Goal: Information Seeking & Learning: Learn about a topic

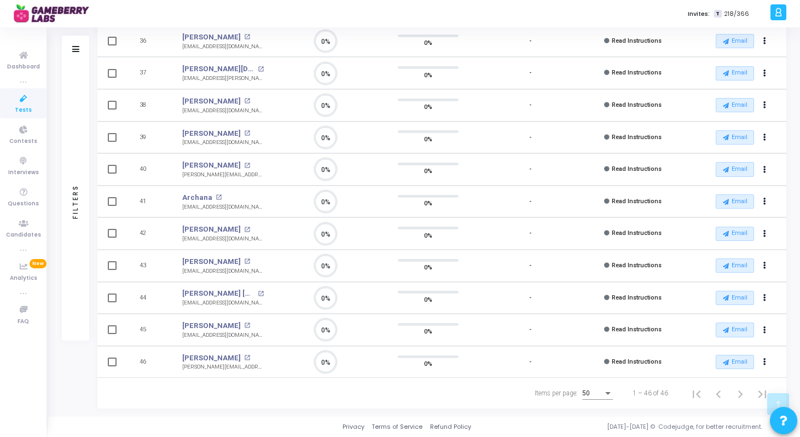
click at [589, 390] on span "50" at bounding box center [586, 393] width 8 height 8
click at [589, 395] on span "50" at bounding box center [598, 394] width 31 height 20
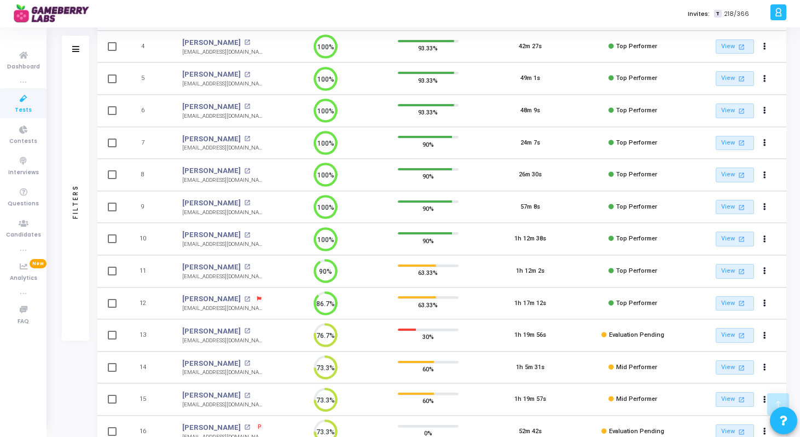
click at [25, 105] on icon at bounding box center [23, 99] width 23 height 14
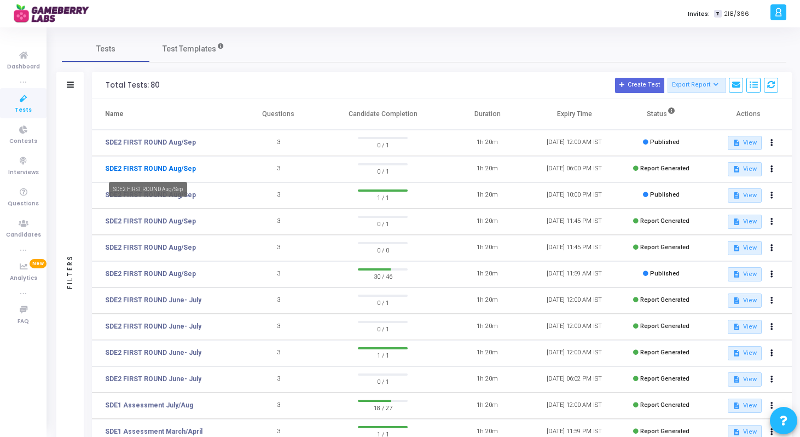
click at [169, 168] on link "SDE2 FIRST ROUND Aug/Sep" at bounding box center [150, 169] width 91 height 10
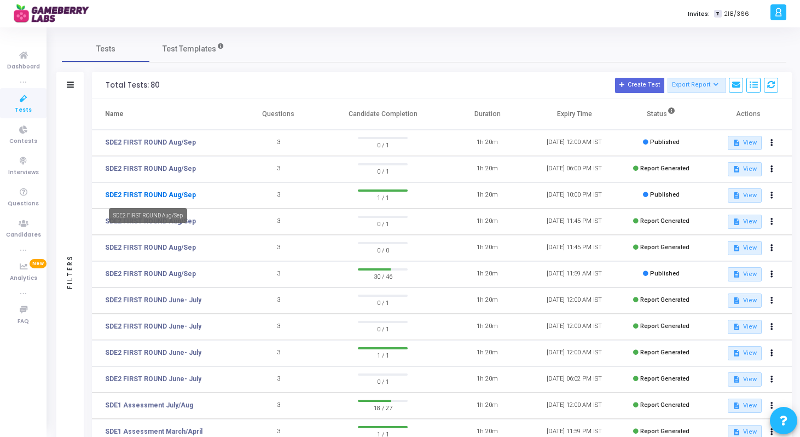
click at [152, 195] on link "SDE2 FIRST ROUND Aug/Sep" at bounding box center [150, 195] width 91 height 10
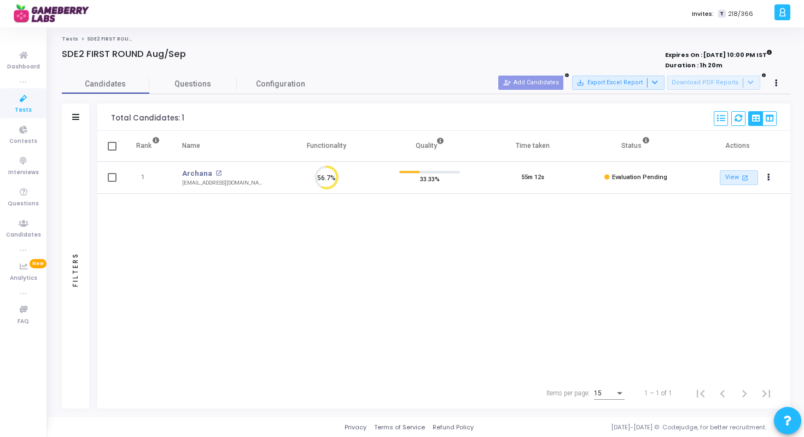
click at [21, 99] on icon at bounding box center [23, 99] width 23 height 14
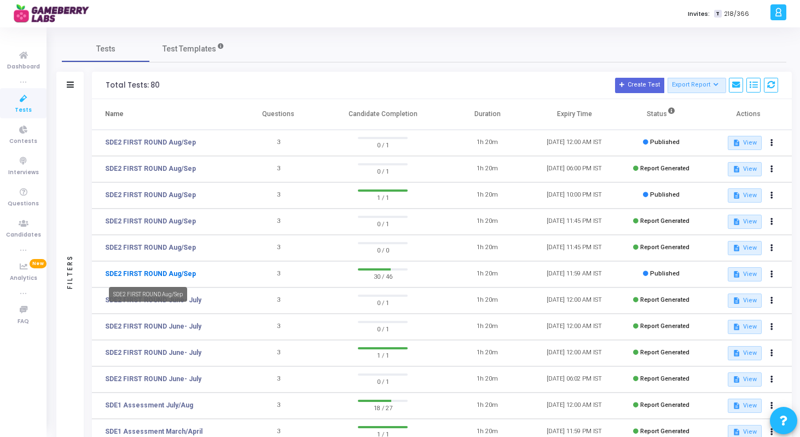
click at [177, 274] on link "SDE2 FIRST ROUND Aug/Sep" at bounding box center [150, 274] width 91 height 10
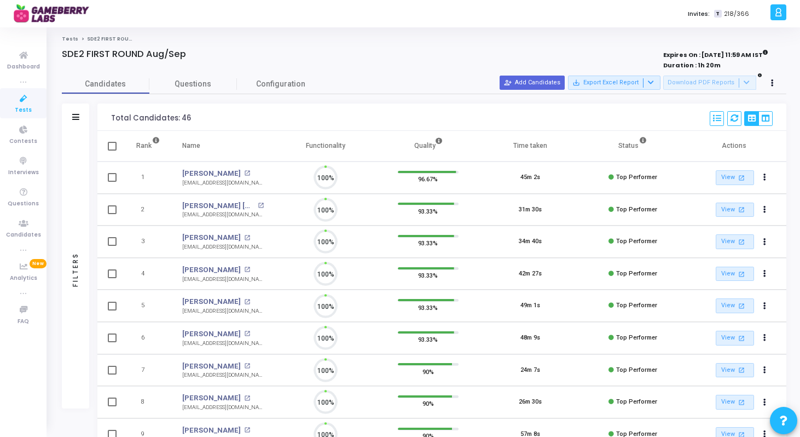
scroll to position [23, 28]
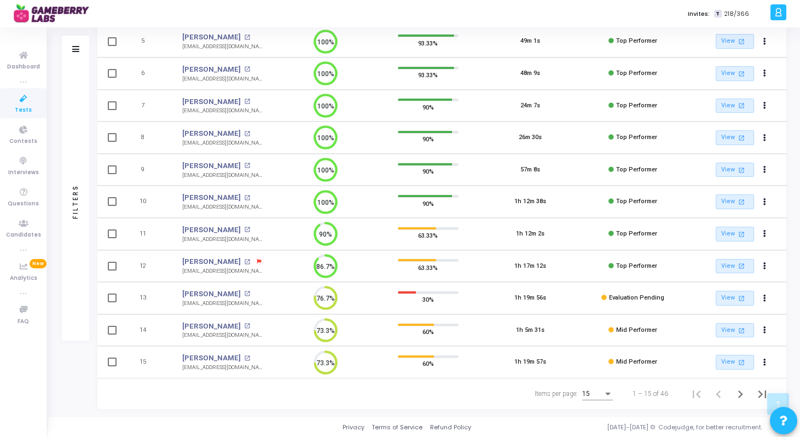
click at [606, 392] on div "Items per page:" at bounding box center [607, 393] width 5 height 3
click at [594, 390] on span "50" at bounding box center [598, 388] width 31 height 20
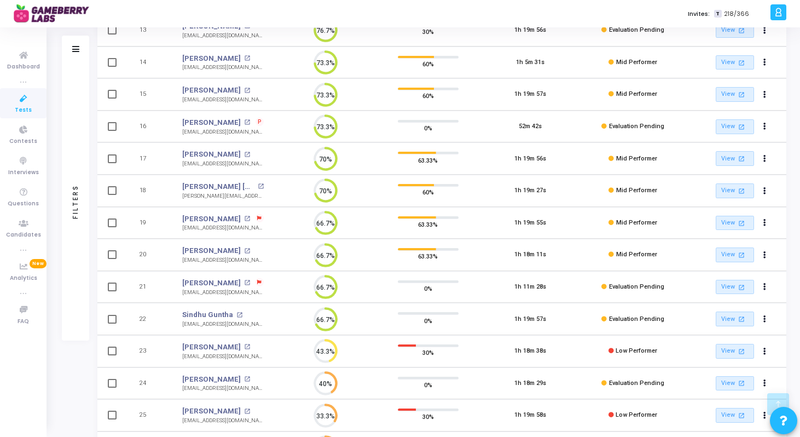
click at [257, 219] on icon at bounding box center [259, 218] width 4 height 4
click at [203, 215] on div at bounding box center [400, 218] width 800 height 437
click at [244, 219] on mat-icon "open_in_new" at bounding box center [247, 219] width 6 height 6
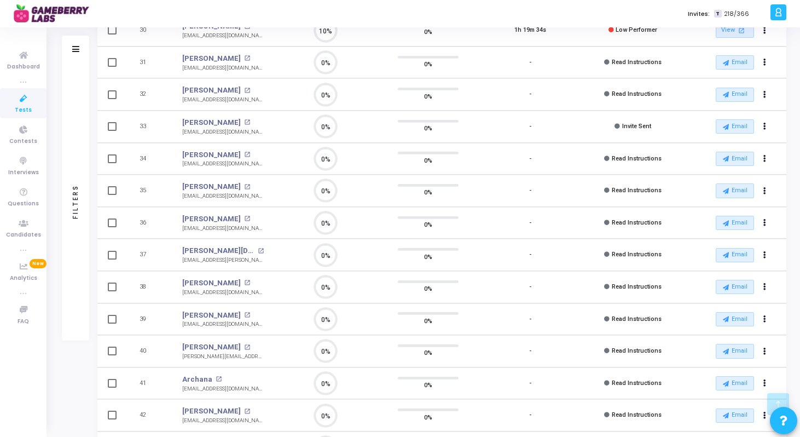
scroll to position [596, 0]
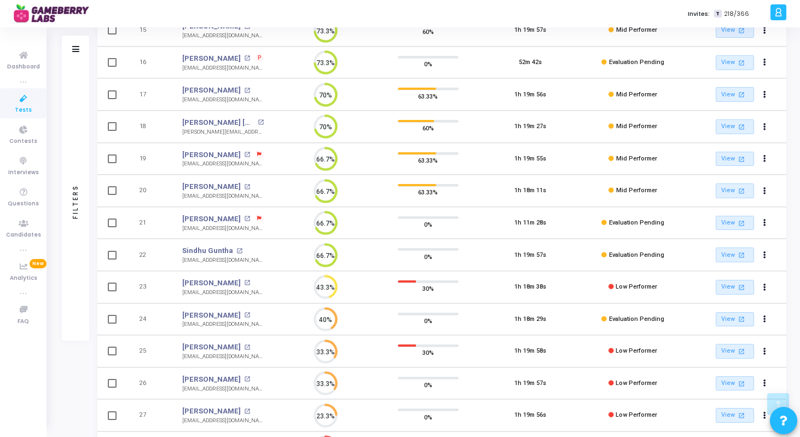
click at [257, 218] on icon at bounding box center [259, 218] width 4 height 4
click at [215, 217] on div at bounding box center [400, 218] width 800 height 437
click at [215, 217] on link "[PERSON_NAME]" at bounding box center [211, 218] width 59 height 11
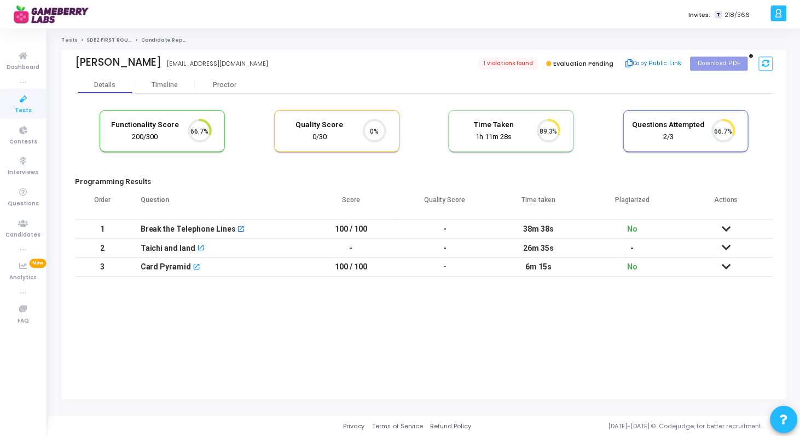
scroll to position [5, 5]
click at [730, 229] on icon at bounding box center [730, 229] width 9 height 8
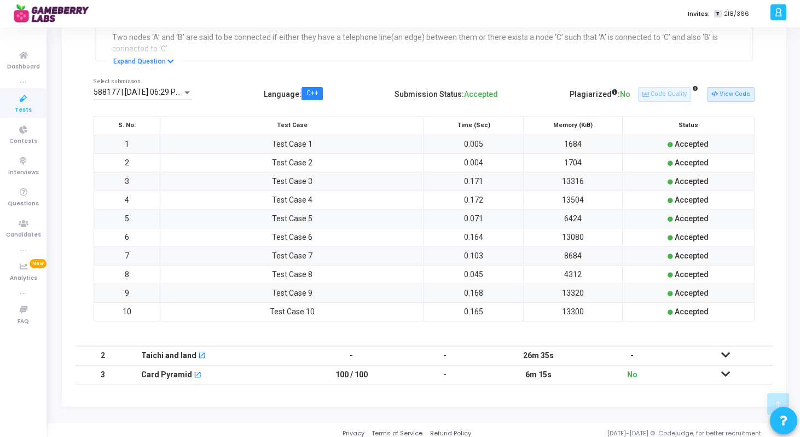
scroll to position [281, 0]
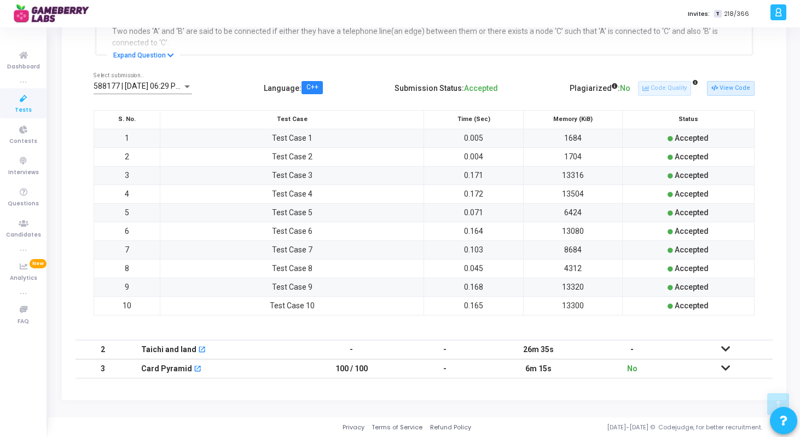
click at [726, 366] on icon at bounding box center [725, 368] width 9 height 8
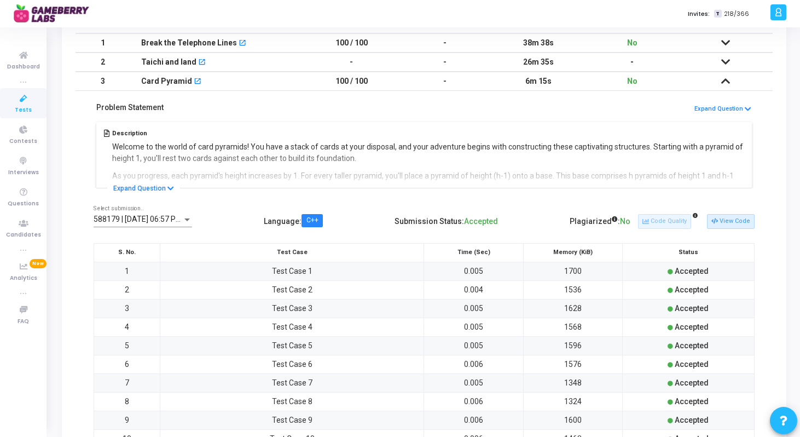
scroll to position [0, 0]
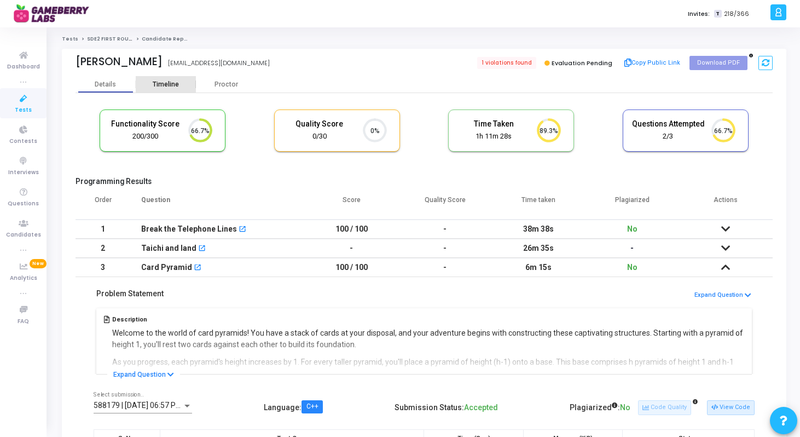
click at [154, 78] on div "Timeline" at bounding box center [166, 84] width 60 height 16
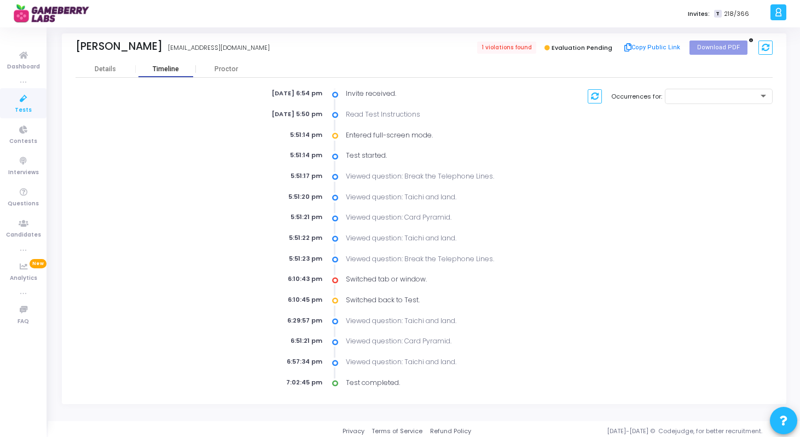
scroll to position [19, 0]
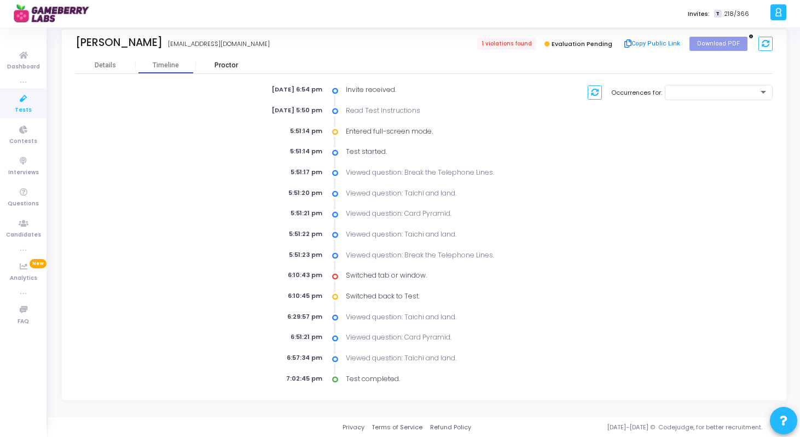
click at [223, 57] on div "Proctor" at bounding box center [226, 65] width 60 height 16
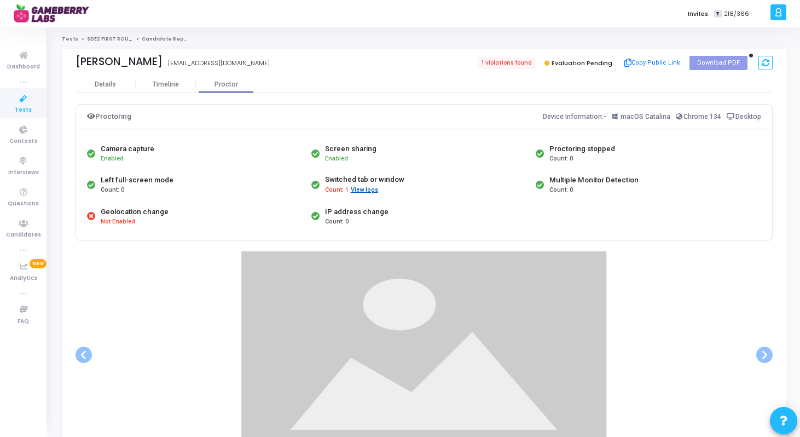
click at [366, 190] on button "View logs" at bounding box center [364, 190] width 28 height 10
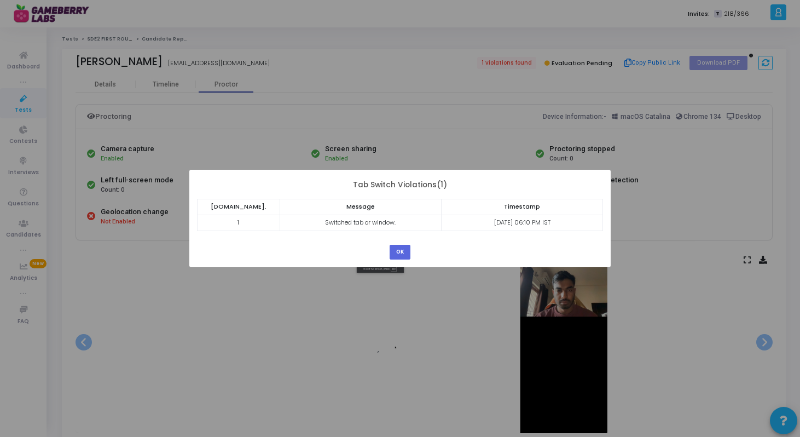
click at [366, 190] on div "Tab Switch Violations(1) S.No. Message Timestamp 1 Switched tab or window. 30 A…" at bounding box center [400, 204] width 407 height 54
click at [406, 258] on button "OK" at bounding box center [400, 252] width 21 height 15
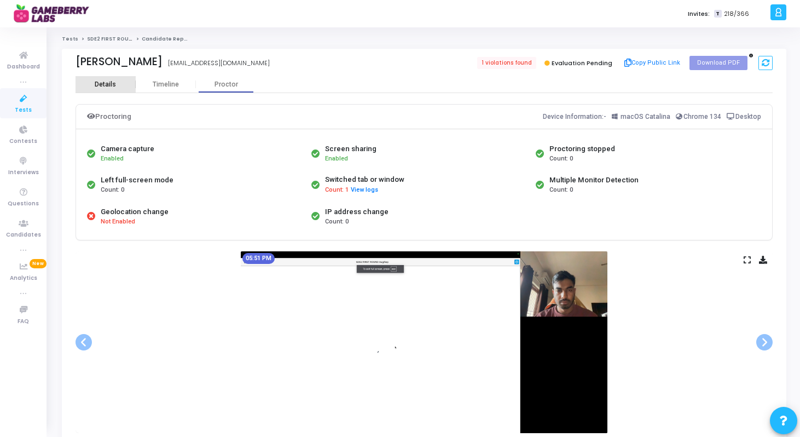
click at [99, 82] on div "Details" at bounding box center [105, 84] width 21 height 8
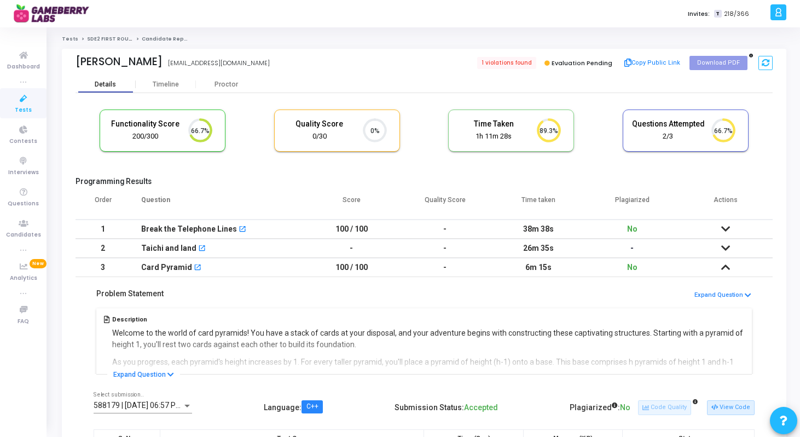
scroll to position [23, 28]
click at [115, 37] on link "SDE2 FIRST ROUND Aug/Sep" at bounding box center [124, 39] width 74 height 7
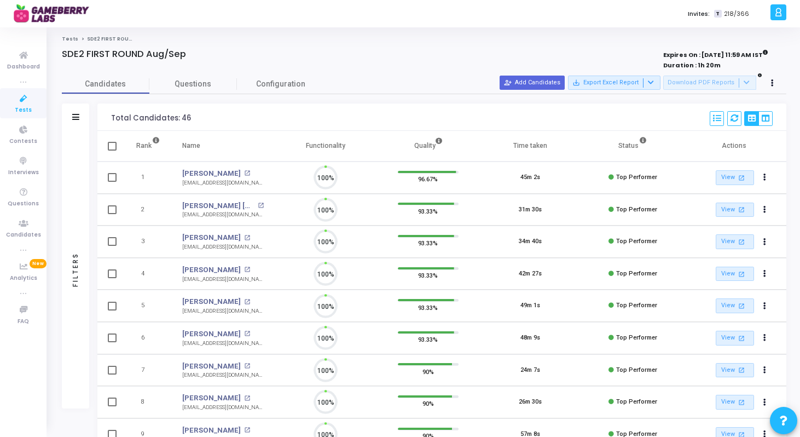
scroll to position [23, 28]
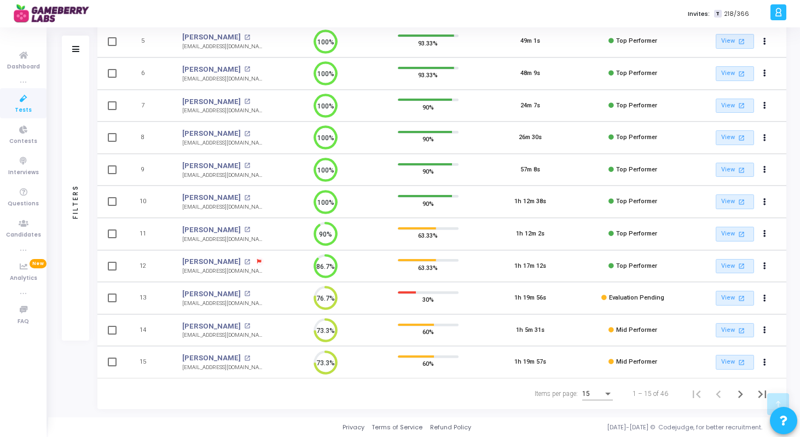
click at [588, 397] on div "15" at bounding box center [597, 391] width 31 height 18
click at [594, 385] on span "50" at bounding box center [598, 388] width 31 height 20
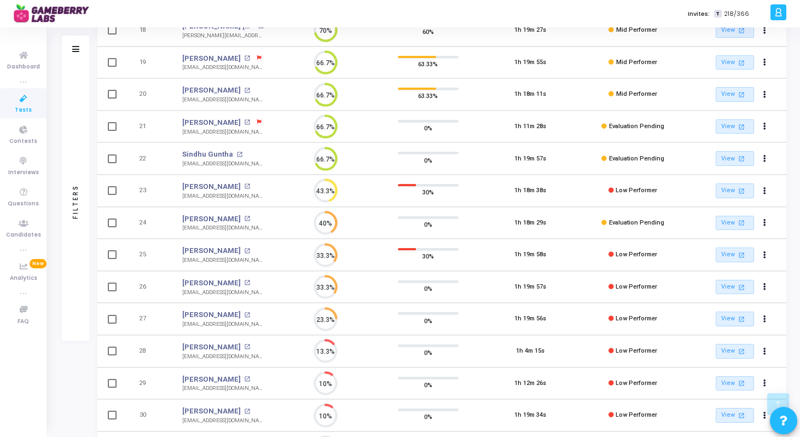
click at [256, 122] on span at bounding box center [260, 122] width 8 height 8
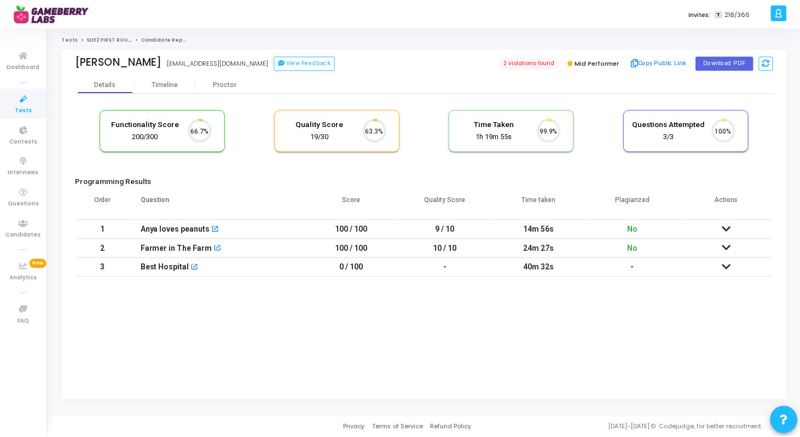
scroll to position [23, 28]
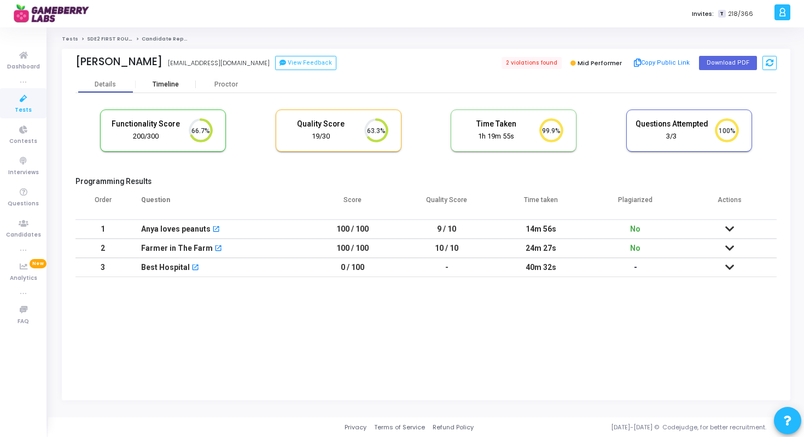
click at [183, 85] on div "Timeline" at bounding box center [166, 84] width 60 height 8
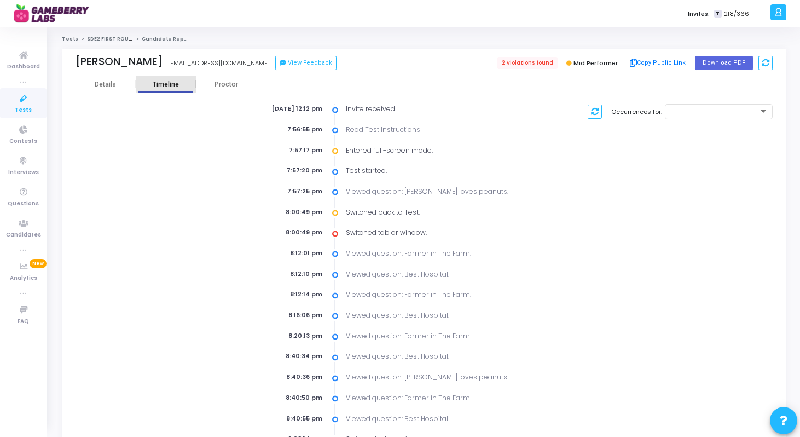
click at [163, 82] on div "Timeline" at bounding box center [166, 84] width 26 height 8
click at [106, 39] on link "SDE2 FIRST ROUND Aug/Sep" at bounding box center [124, 39] width 74 height 7
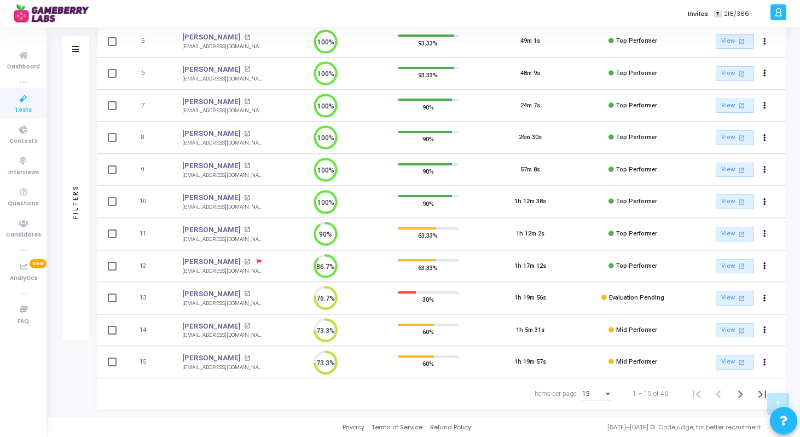
click at [603, 401] on div "15" at bounding box center [597, 395] width 31 height 26
click at [607, 395] on div "Items per page:" at bounding box center [608, 393] width 10 height 9
click at [605, 393] on span "50" at bounding box center [598, 388] width 31 height 20
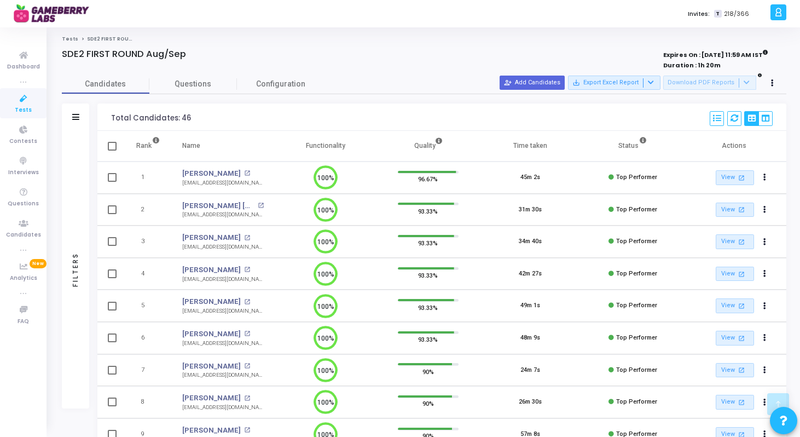
scroll to position [436, 0]
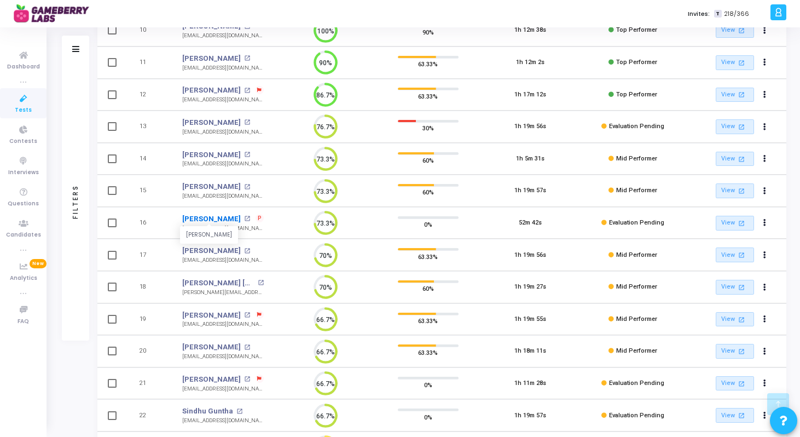
click at [219, 218] on link "[PERSON_NAME]" at bounding box center [211, 218] width 59 height 11
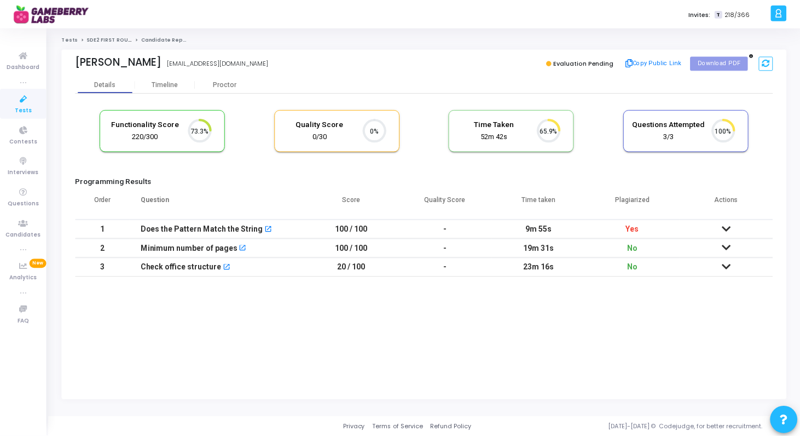
scroll to position [5, 5]
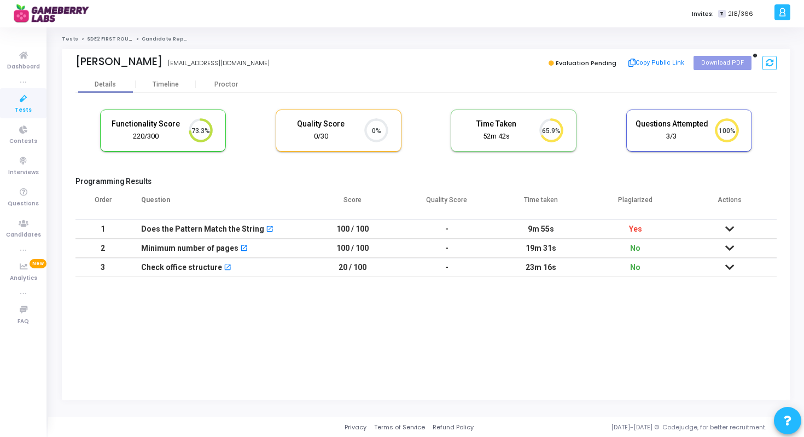
click at [730, 225] on icon at bounding box center [730, 229] width 9 height 8
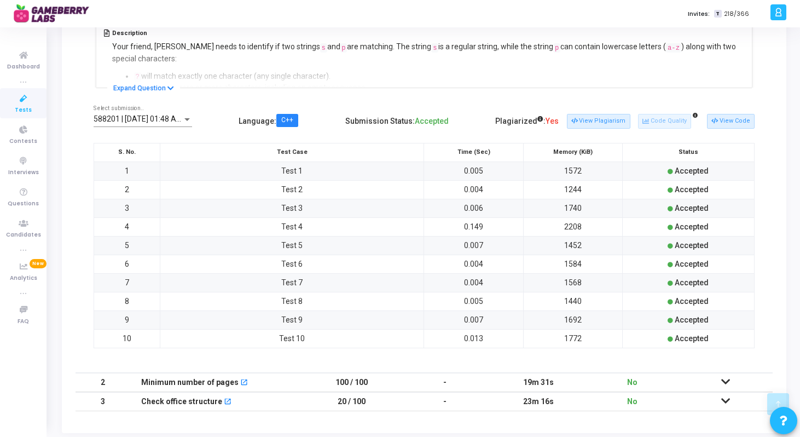
scroll to position [0, 0]
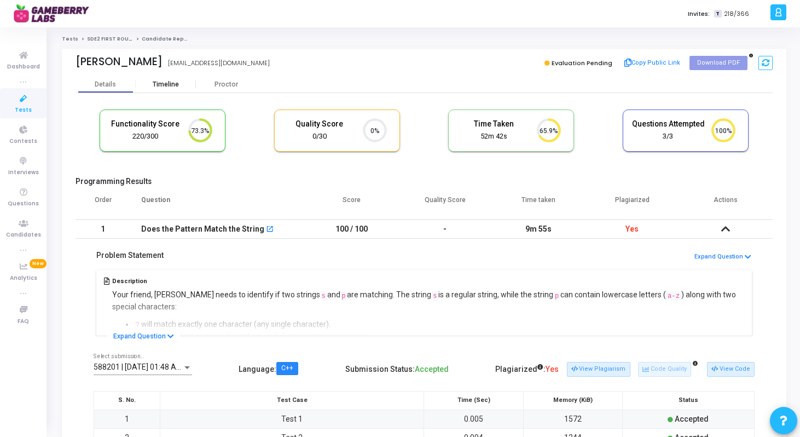
click at [183, 84] on div "Timeline" at bounding box center [166, 84] width 60 height 8
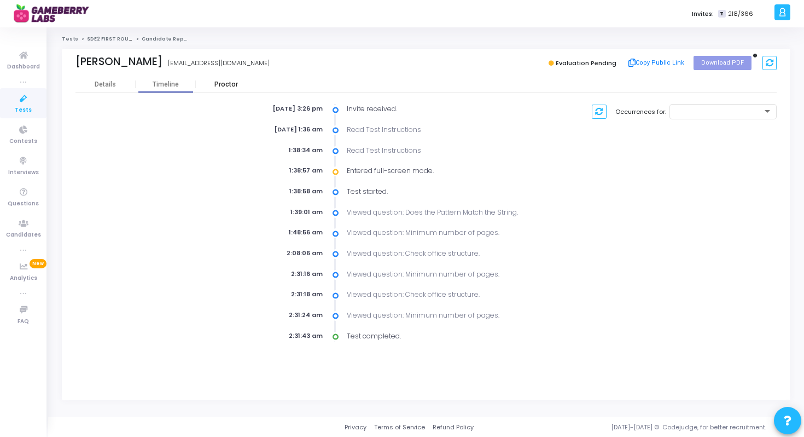
click at [237, 84] on div "Proctor" at bounding box center [226, 84] width 60 height 8
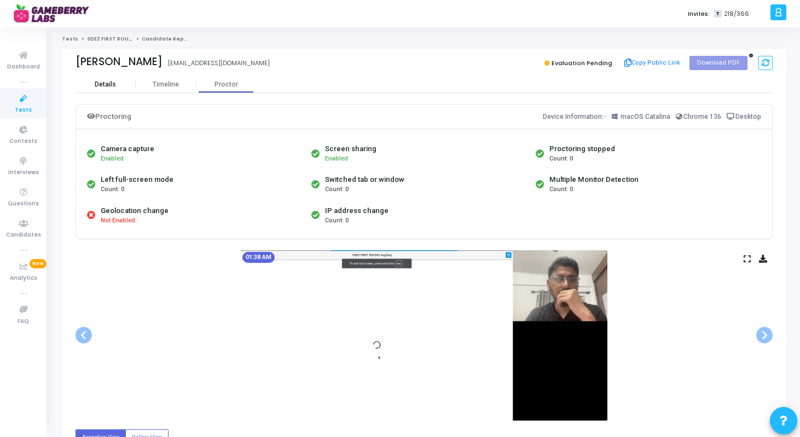
click at [100, 88] on div "Details" at bounding box center [106, 84] width 60 height 16
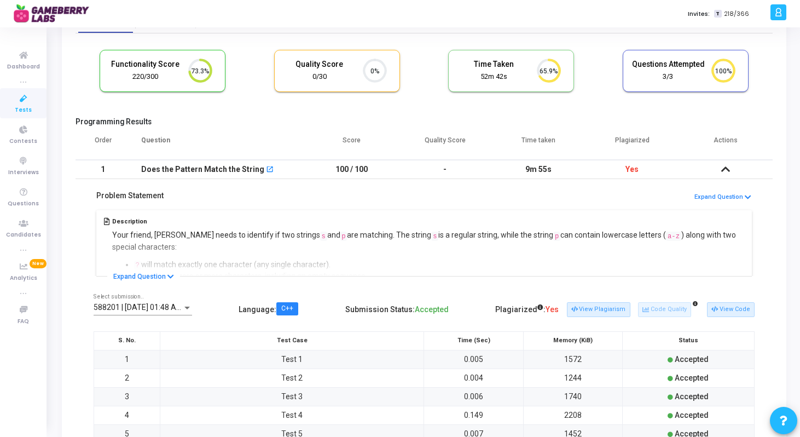
scroll to position [60, 0]
click at [718, 169] on td at bounding box center [726, 168] width 94 height 19
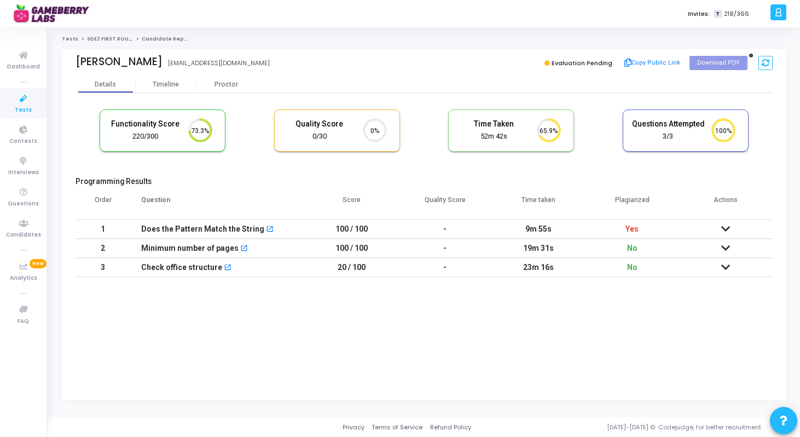
scroll to position [0, 0]
click at [727, 227] on icon at bounding box center [730, 229] width 9 height 8
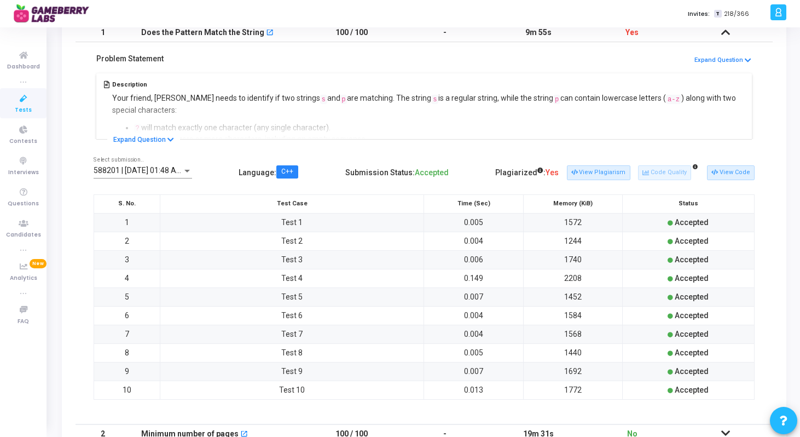
scroll to position [160, 0]
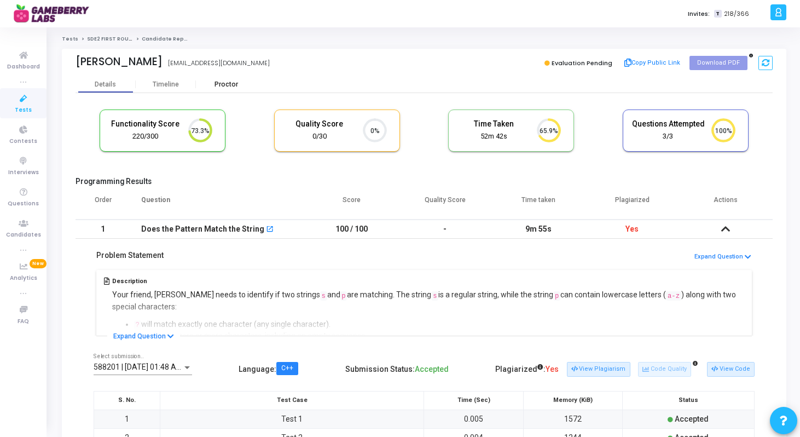
click at [225, 84] on div "Proctor" at bounding box center [226, 84] width 60 height 8
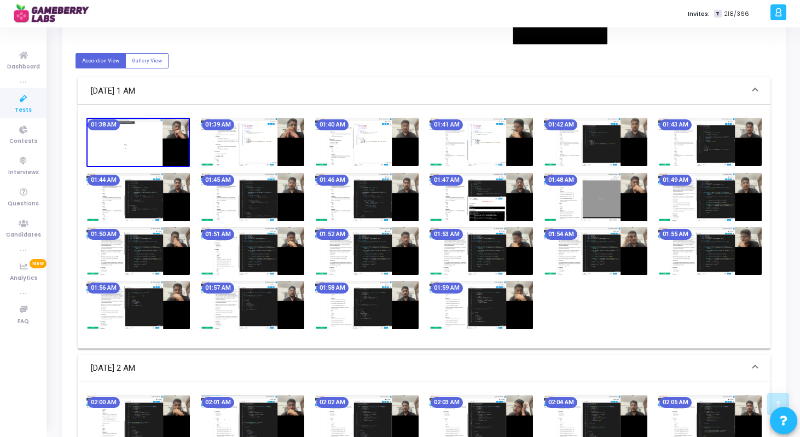
click at [271, 251] on img at bounding box center [252, 251] width 103 height 48
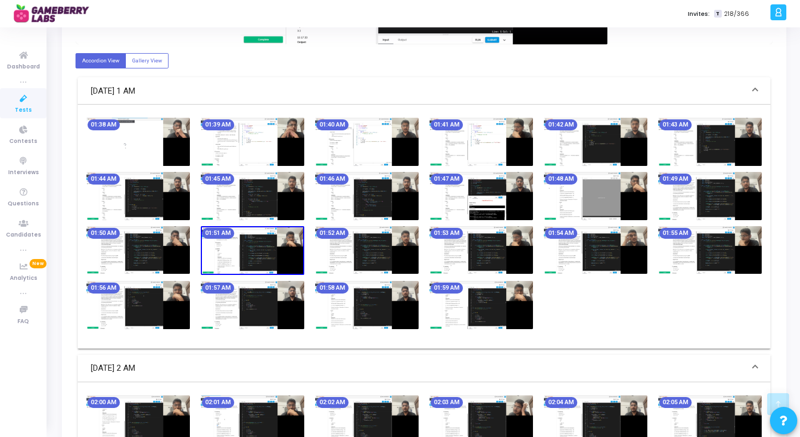
click at [271, 251] on img at bounding box center [252, 250] width 103 height 49
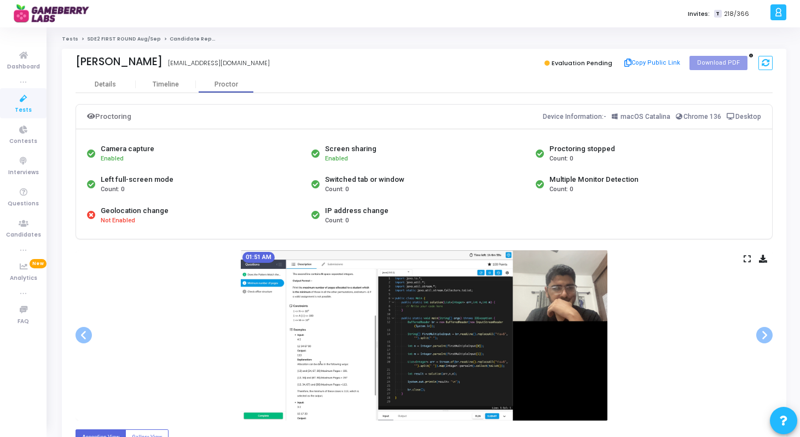
click at [99, 37] on link "SDE2 FIRST ROUND Aug/Sep" at bounding box center [124, 39] width 74 height 7
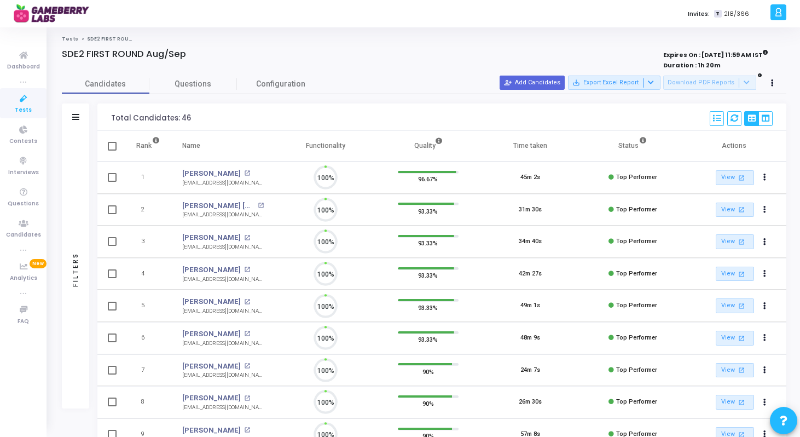
scroll to position [5, 5]
